Goal: Use online tool/utility: Utilize a website feature to perform a specific function

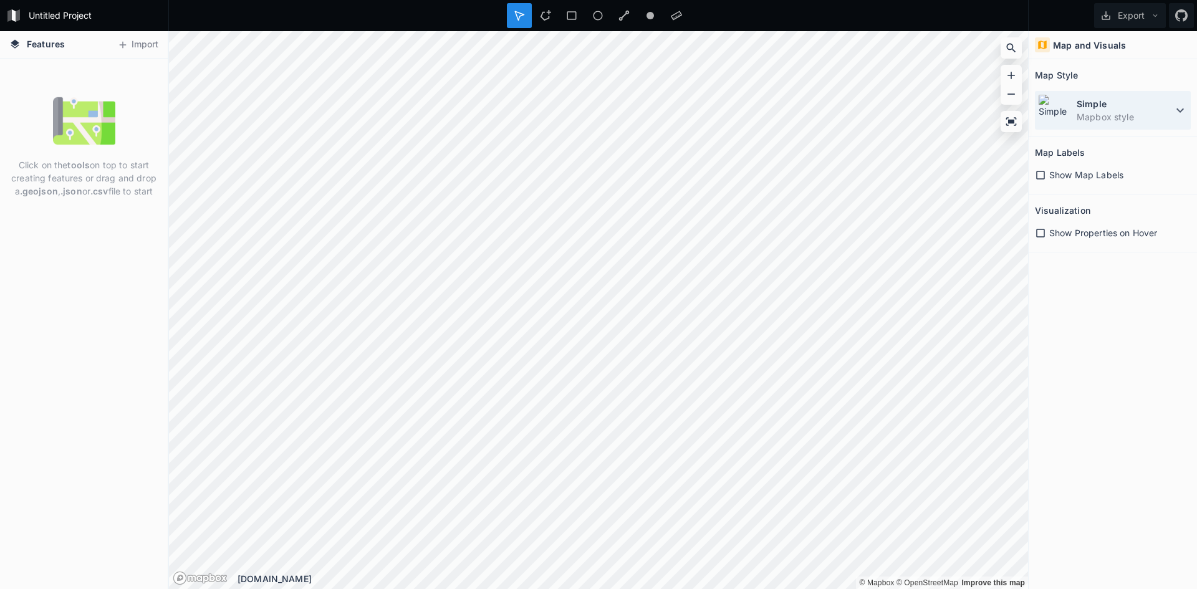
click at [1103, 97] on dt "Simple" at bounding box center [1125, 103] width 96 height 13
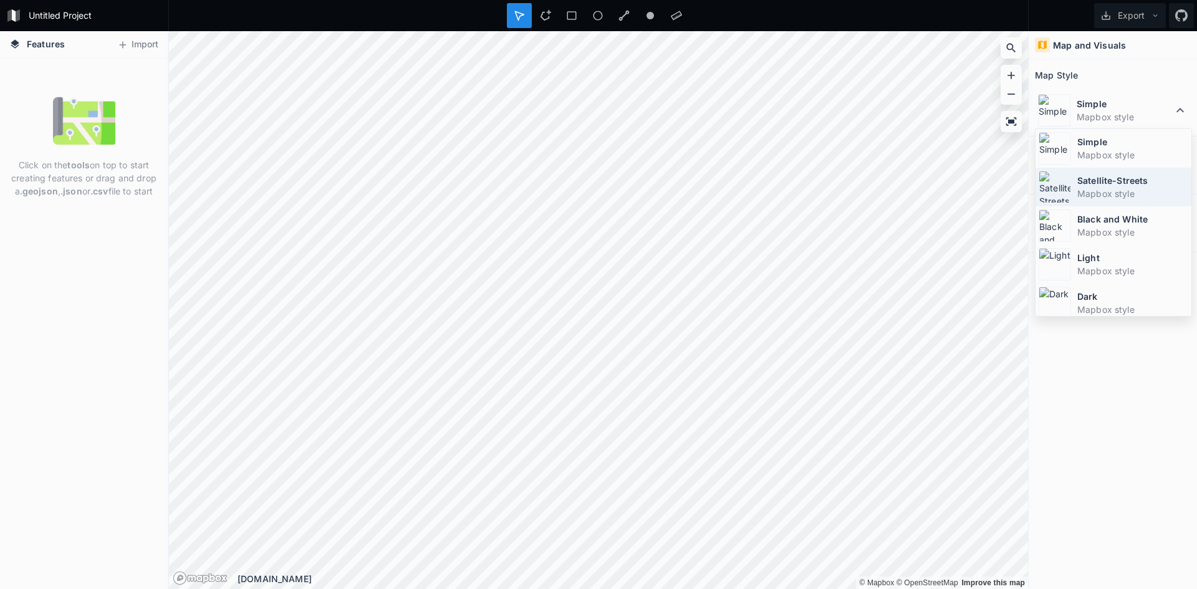
click at [1095, 201] on div "Satellite-Streets Mapbox style" at bounding box center [1114, 187] width 156 height 39
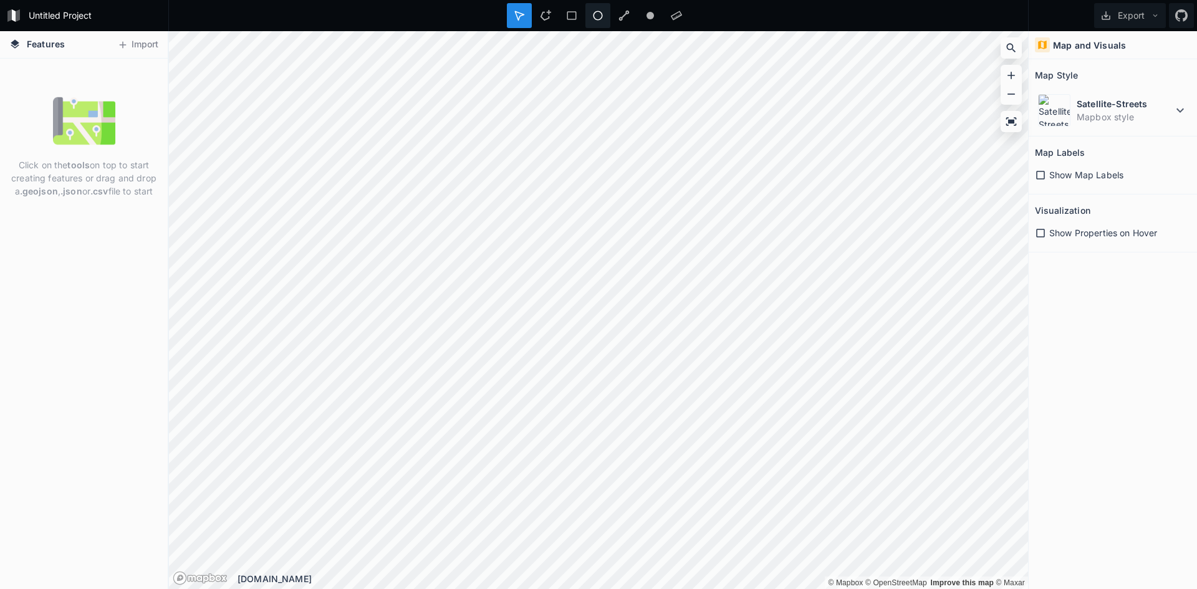
drag, startPoint x: 618, startPoint y: 14, endPoint x: 603, endPoint y: 26, distance: 19.5
click at [619, 14] on div at bounding box center [624, 15] width 25 height 25
click at [670, 13] on div at bounding box center [676, 15] width 25 height 25
click at [644, 15] on div at bounding box center [650, 15] width 25 height 25
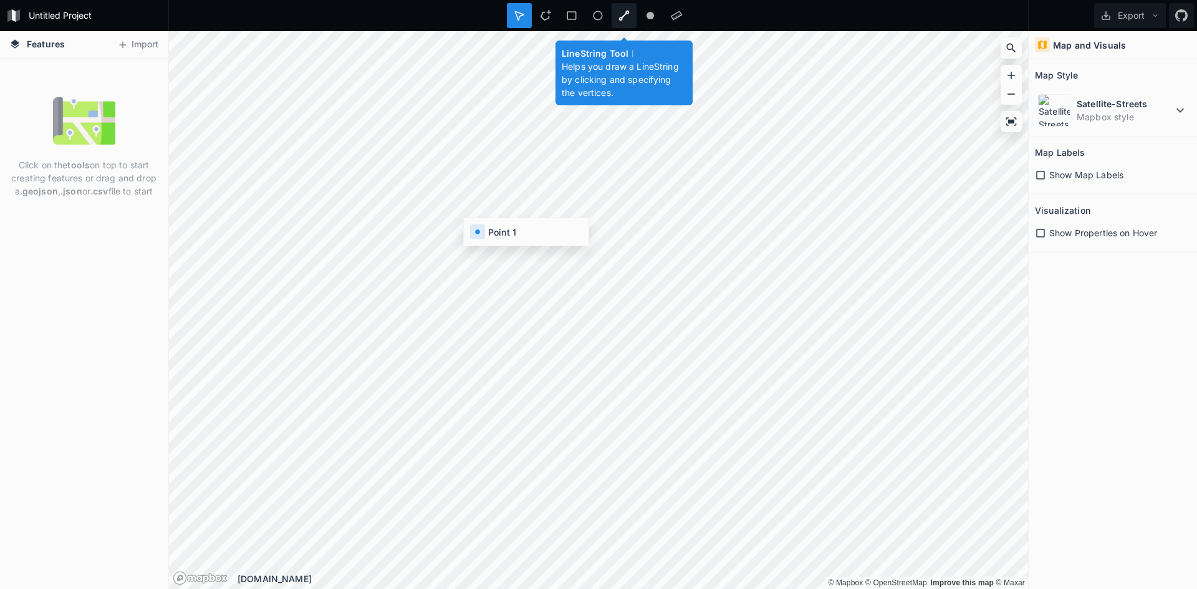
click at [624, 21] on div at bounding box center [624, 15] width 25 height 25
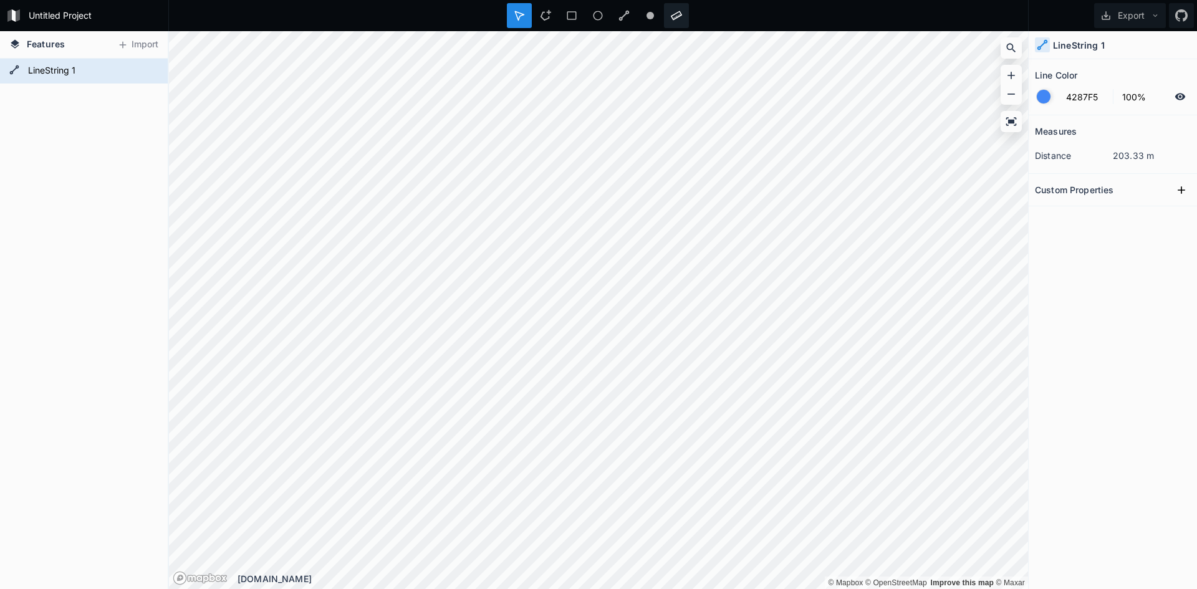
click at [665, 20] on div at bounding box center [676, 15] width 25 height 25
click at [148, 72] on icon at bounding box center [149, 70] width 11 height 11
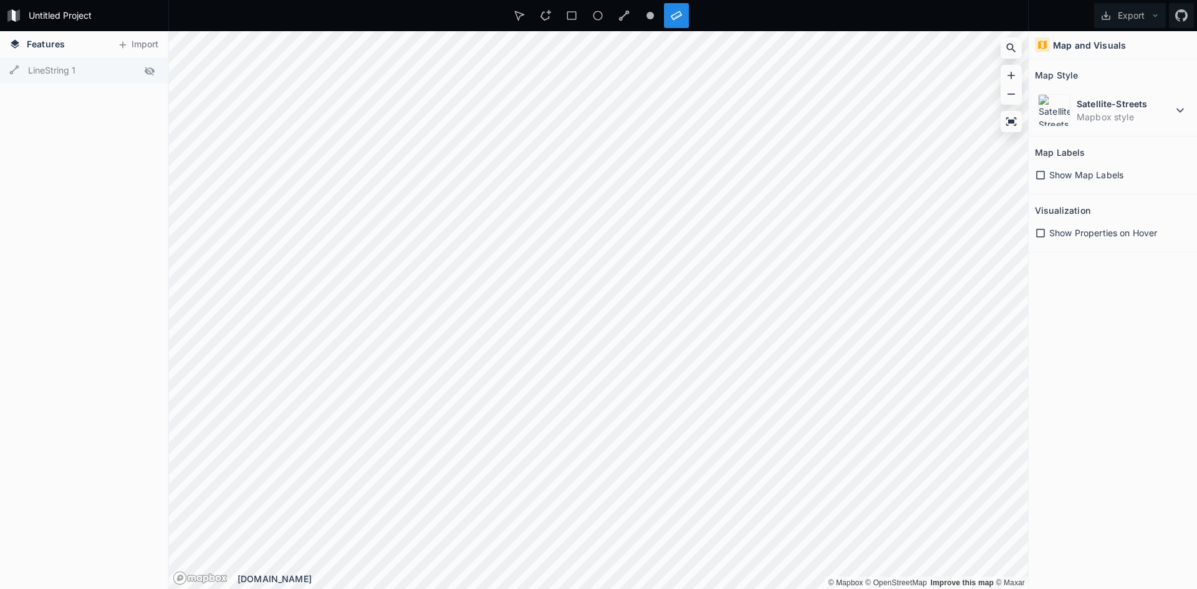
click at [1042, 178] on icon at bounding box center [1040, 175] width 11 height 11
click at [1054, 238] on span "Show Properties on Hover" at bounding box center [1104, 232] width 108 height 13
click at [1050, 176] on span "Show Map Labels" at bounding box center [1087, 174] width 74 height 13
click at [1106, 102] on dt "Satellite-Streets" at bounding box center [1125, 103] width 96 height 13
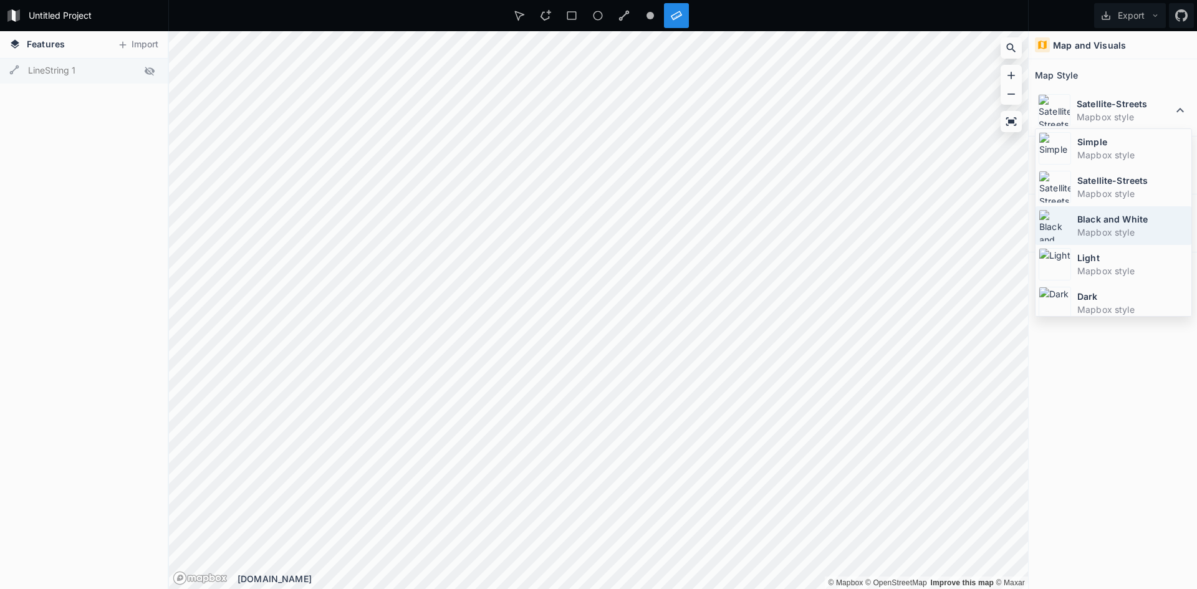
click at [1083, 229] on dd "Mapbox style" at bounding box center [1133, 232] width 111 height 13
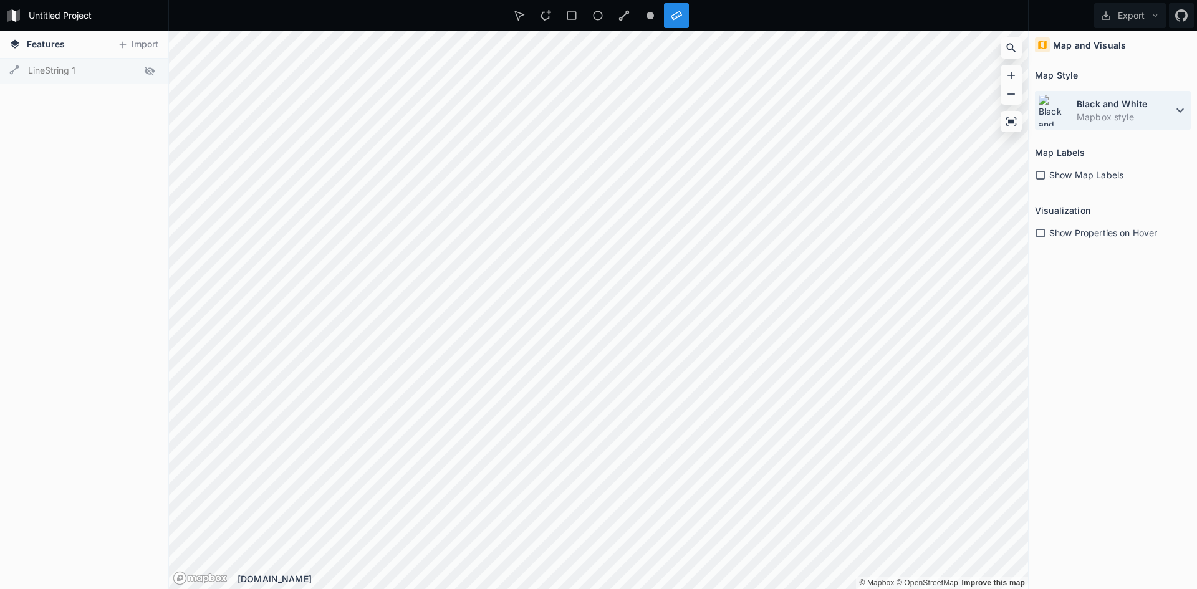
click at [1079, 117] on dd "Mapbox style" at bounding box center [1125, 116] width 96 height 13
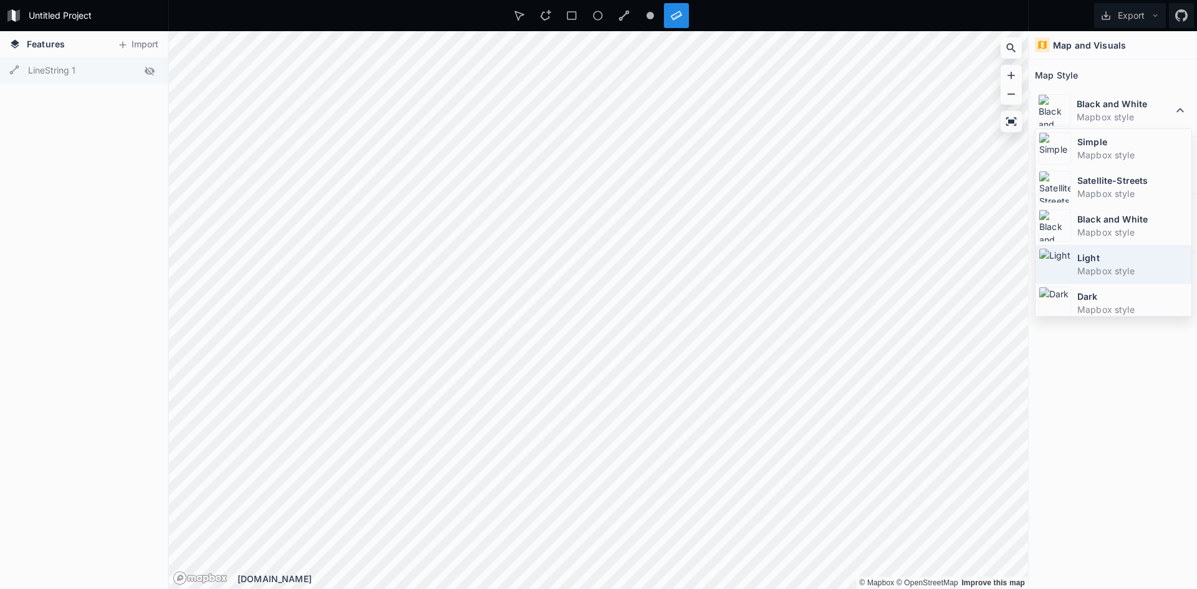
click at [1088, 264] on dt "Light" at bounding box center [1133, 257] width 111 height 13
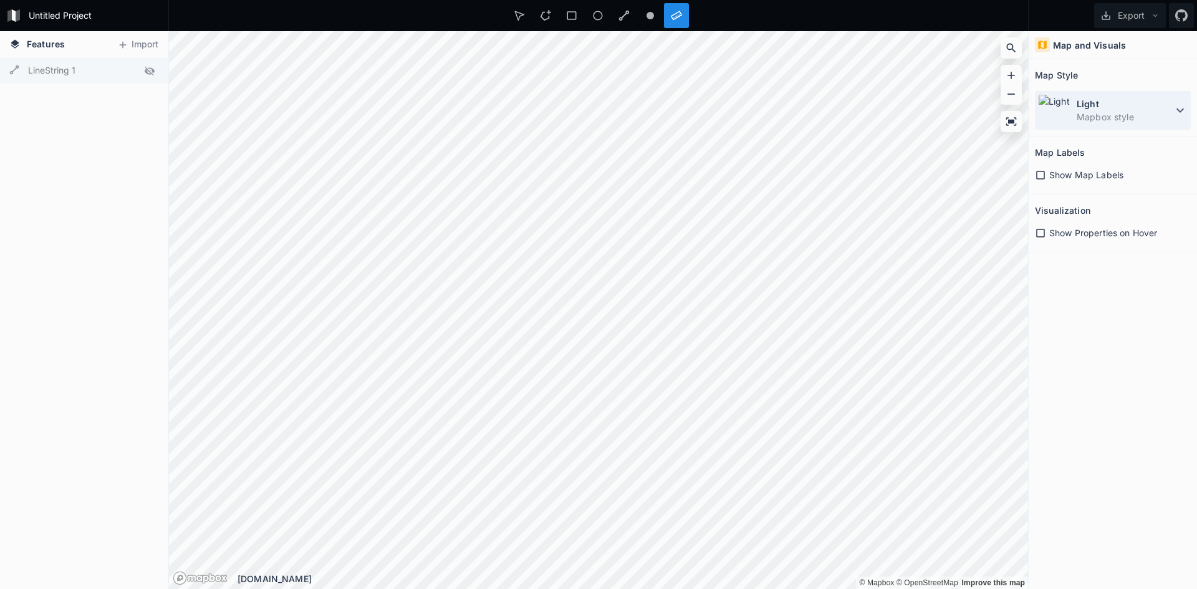
click at [1092, 126] on div "Light Mapbox style" at bounding box center [1113, 110] width 156 height 39
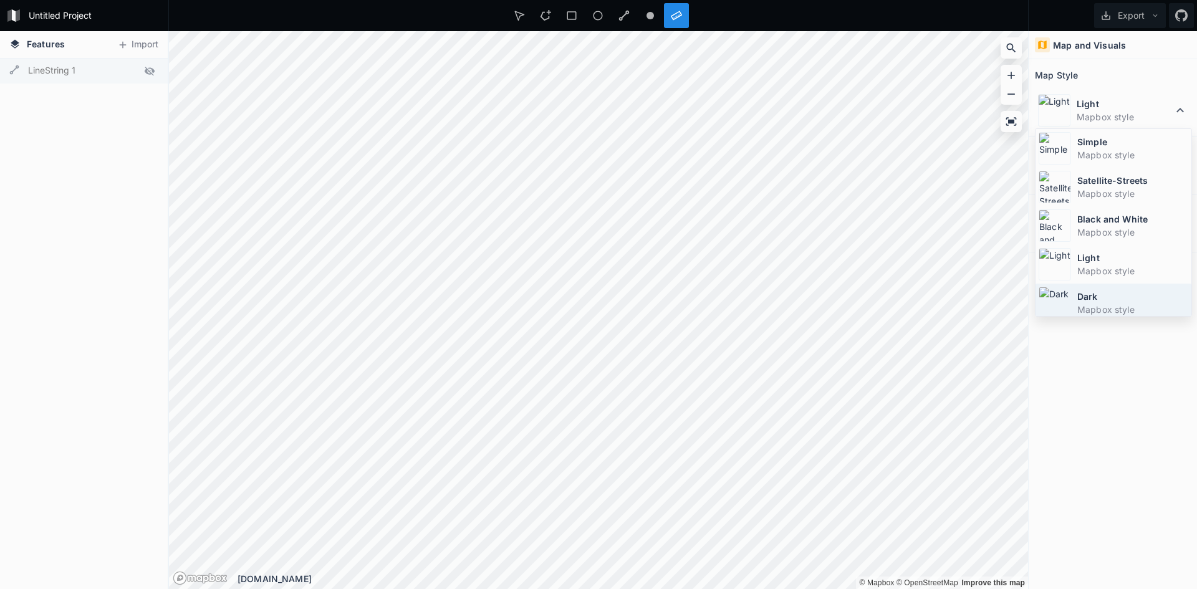
click at [1104, 292] on dt "Dark" at bounding box center [1133, 296] width 111 height 13
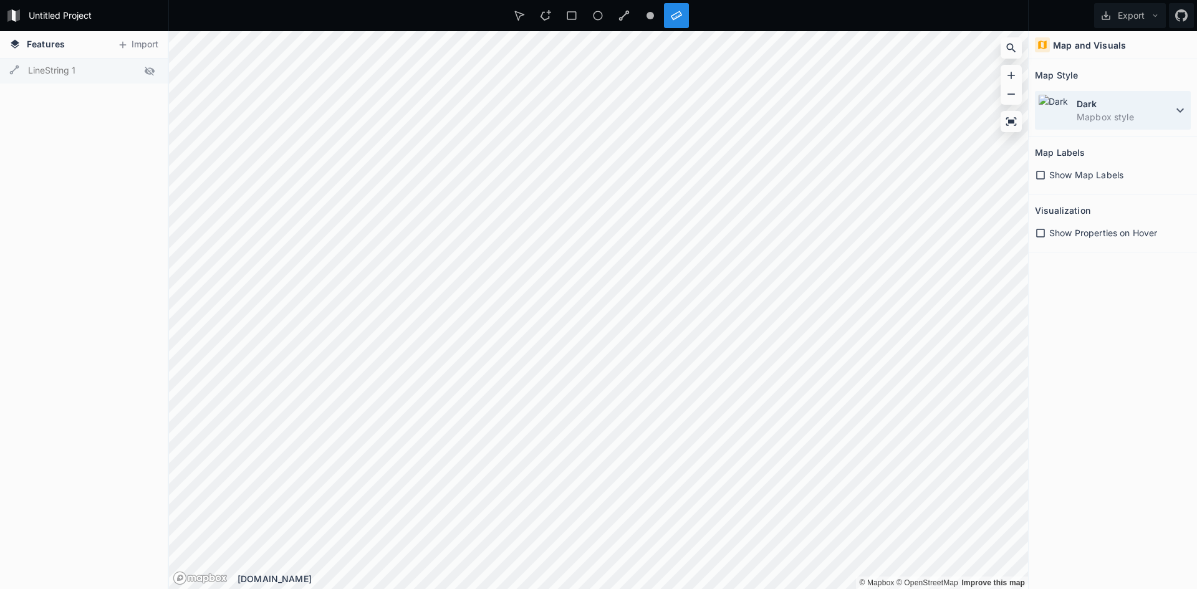
click at [1090, 126] on div "Dark Mapbox style" at bounding box center [1113, 110] width 156 height 39
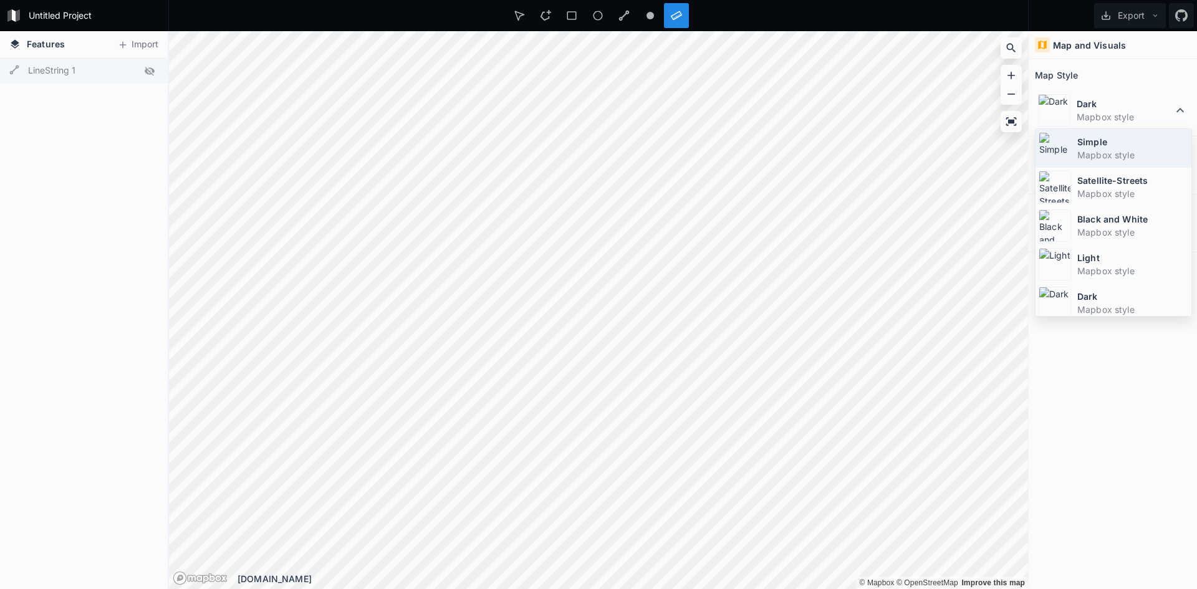
click at [1086, 157] on dd "Mapbox style" at bounding box center [1133, 154] width 111 height 13
